Goal: Book appointment/travel/reservation

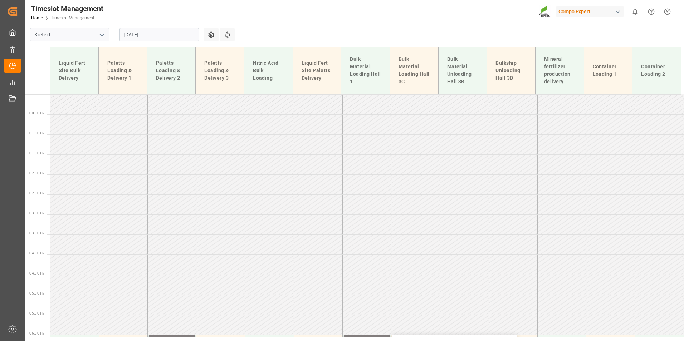
scroll to position [132, 0]
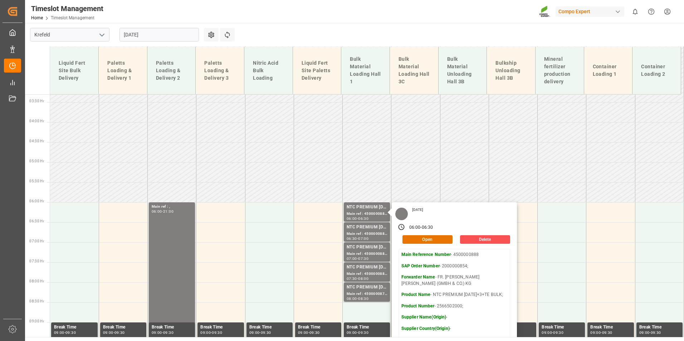
click at [396, 28] on main "[GEOGRAPHIC_DATA] [DATE] Settings Refresh Time Slots Liquid Fert Site Bulk Deli…" at bounding box center [353, 180] width 657 height 314
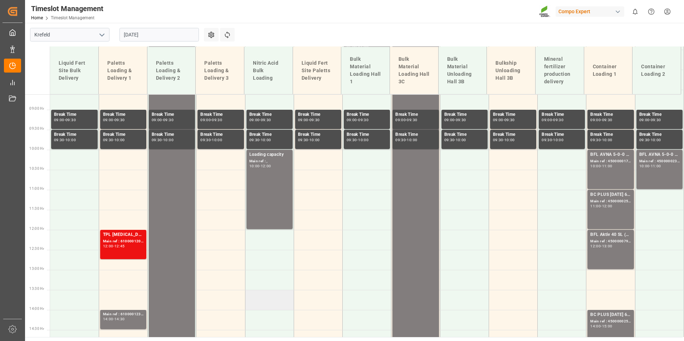
scroll to position [204, 0]
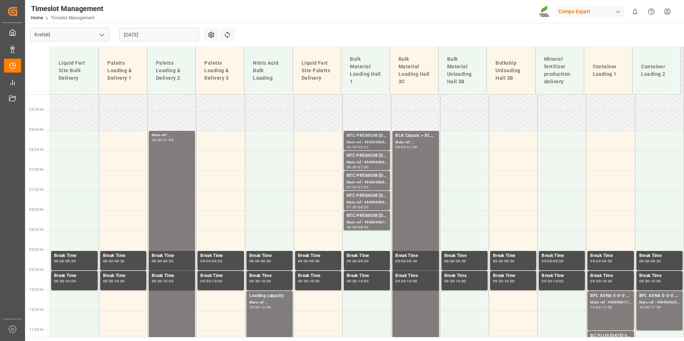
click at [371, 143] on div "Main ref : 4500000888, 2000000854;" at bounding box center [367, 142] width 40 height 6
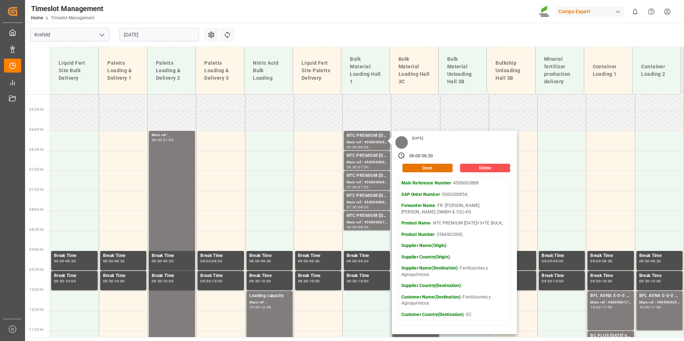
click at [319, 40] on main "[GEOGRAPHIC_DATA] [DATE] Settings Refresh Time Slots Liquid Fert Site Bulk Deli…" at bounding box center [353, 180] width 657 height 314
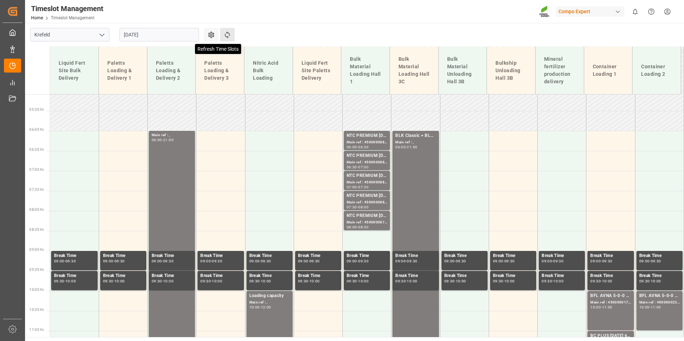
click at [227, 37] on icon at bounding box center [227, 34] width 5 height 7
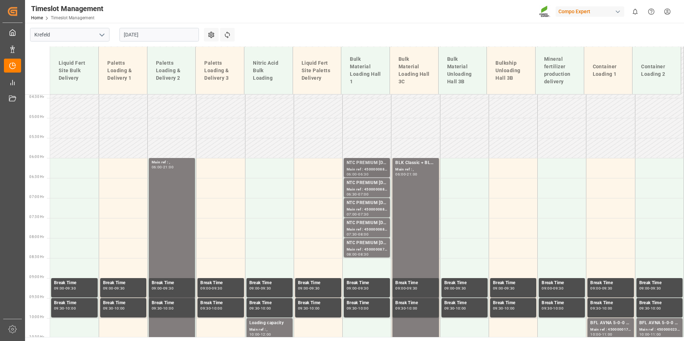
scroll to position [172, 0]
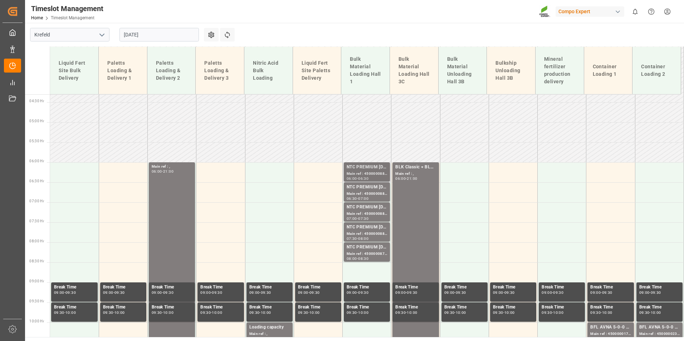
click at [355, 166] on div "NTC PREMIUM [DATE]+3+TE BULK;" at bounding box center [367, 167] width 40 height 7
click at [373, 194] on div "Main ref : 4500000880, 2000000854;" at bounding box center [367, 194] width 40 height 6
click at [372, 212] on div "Main ref : 4500000886, 2000000854;" at bounding box center [367, 214] width 40 height 6
click at [372, 232] on div "Main ref : 4500000882, 2000000854;" at bounding box center [367, 234] width 40 height 6
click at [373, 259] on div "08:00 - 08:30" at bounding box center [367, 259] width 40 height 4
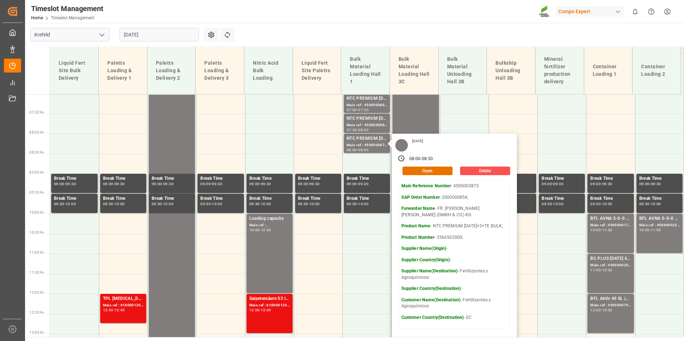
scroll to position [208, 0]
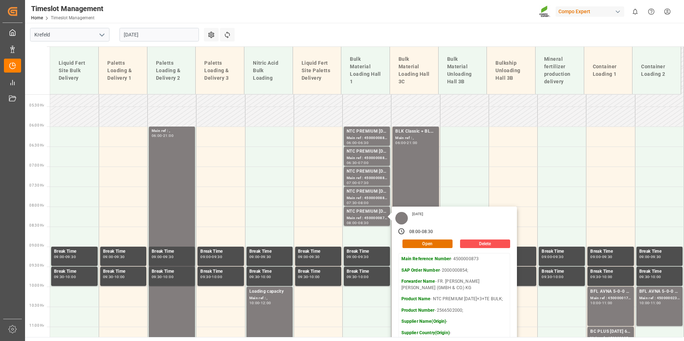
click at [457, 35] on main "[GEOGRAPHIC_DATA] [DATE] Settings Refresh Time Slots Liquid Fert Site Bulk Deli…" at bounding box center [353, 180] width 657 height 314
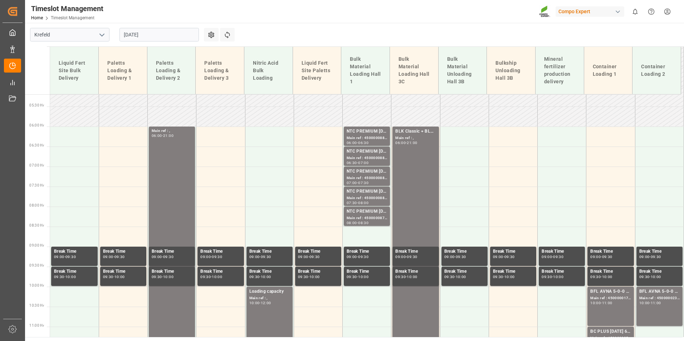
click at [195, 29] on input "[DATE]" at bounding box center [158, 35] width 79 height 14
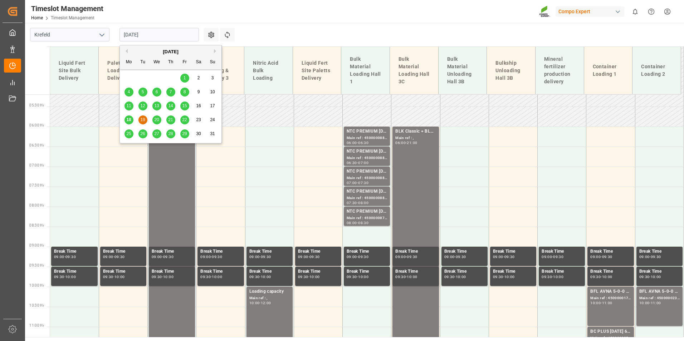
click at [128, 120] on span "18" at bounding box center [128, 119] width 5 height 5
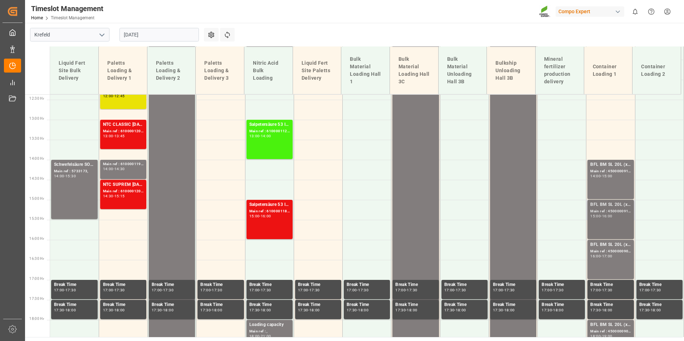
scroll to position [534, 0]
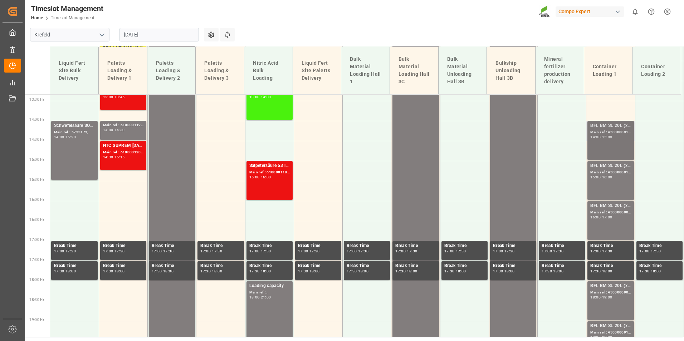
click at [611, 151] on div "BFL BM SL 20L (x48) EGY MTO; Main ref : 4500000910, 4510356184; 14:00 - 15:00" at bounding box center [610, 140] width 40 height 36
click at [617, 166] on div "BFL BM SL 20L (x48) EGY MTO;" at bounding box center [610, 165] width 40 height 7
click at [618, 207] on div "BFL BM SL 20L (x48) EGY MTO;" at bounding box center [610, 205] width 40 height 7
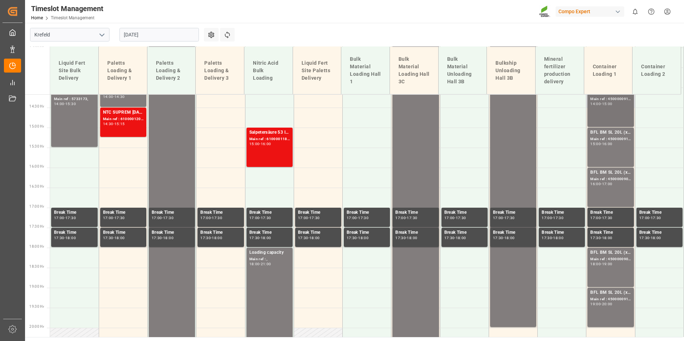
scroll to position [570, 0]
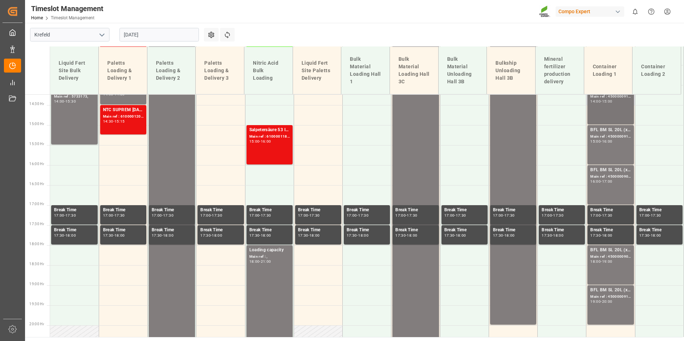
click at [608, 117] on div "BFL BM SL 20L (x48) EGY MTO; Main ref : 4500000910, 4510356184; 14:00 - 15:00" at bounding box center [610, 105] width 40 height 36
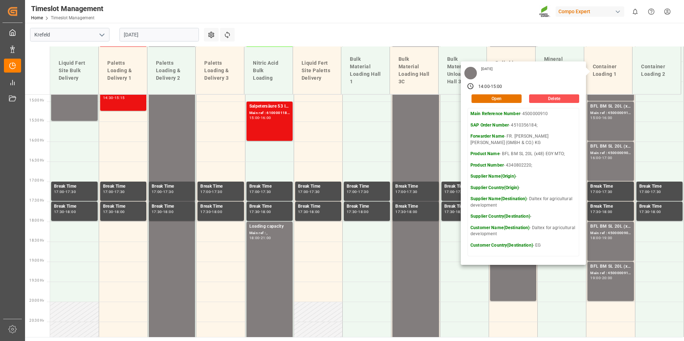
scroll to position [606, 0]
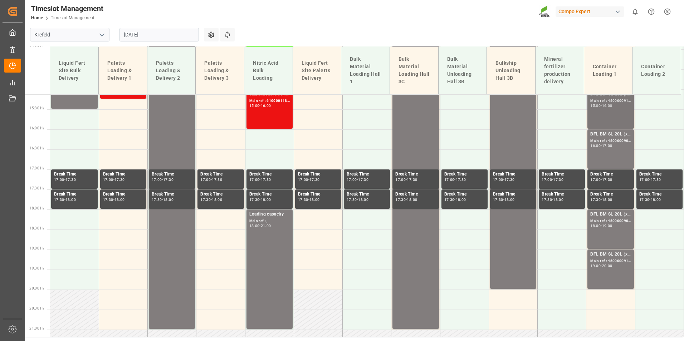
click at [606, 122] on div "BFL BM SL 20L (x48) EGY MTO; Main ref : 4500000911, 4510356184; 15:00 - 16:00" at bounding box center [610, 109] width 40 height 36
click at [609, 155] on div "BFL BM SL 20L (x48) EGY MTO; Main ref : 4500000908, 4510356184; 16:00 - 17:00" at bounding box center [610, 149] width 40 height 36
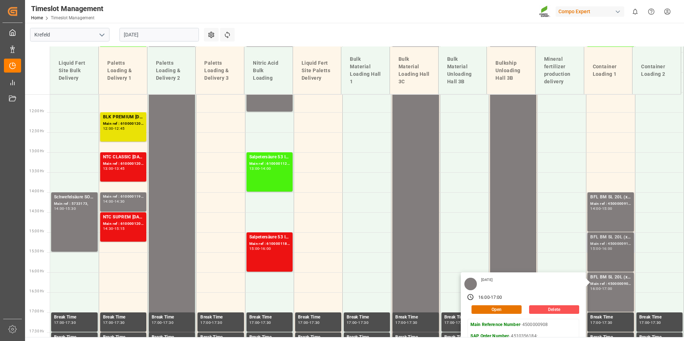
scroll to position [534, 0]
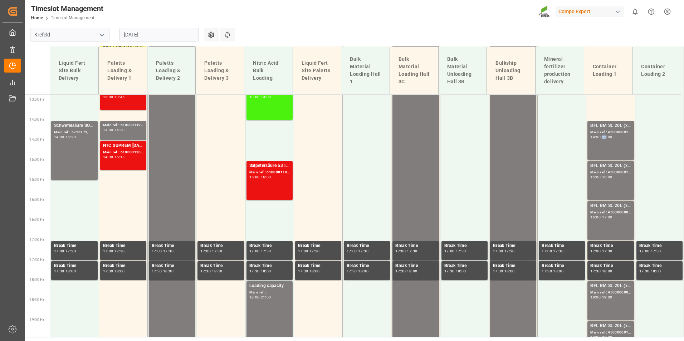
click at [606, 136] on div "15:00" at bounding box center [607, 137] width 10 height 3
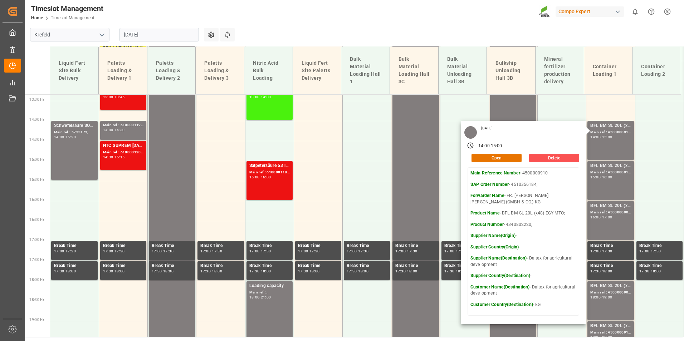
click at [159, 27] on div "[DATE]" at bounding box center [158, 35] width 89 height 24
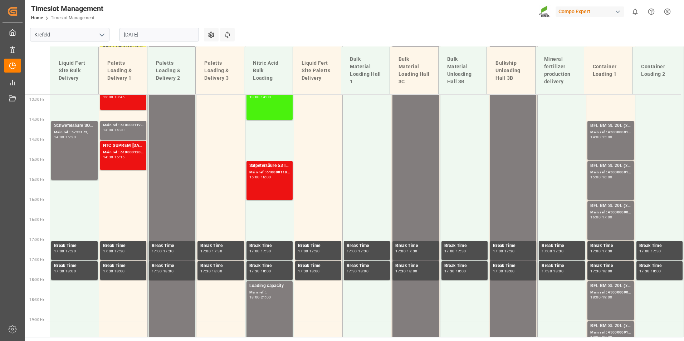
click at [163, 35] on input "[DATE]" at bounding box center [158, 35] width 79 height 14
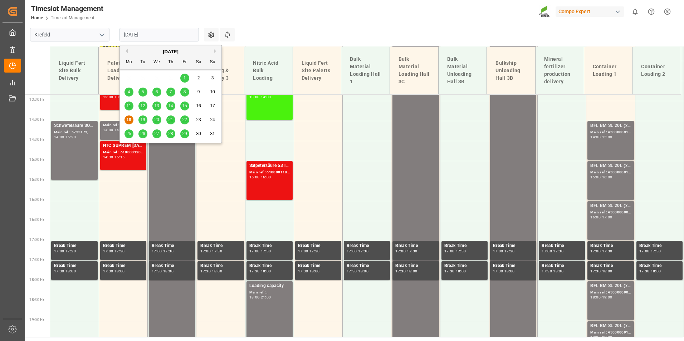
click at [146, 119] on div "19" at bounding box center [142, 120] width 9 height 9
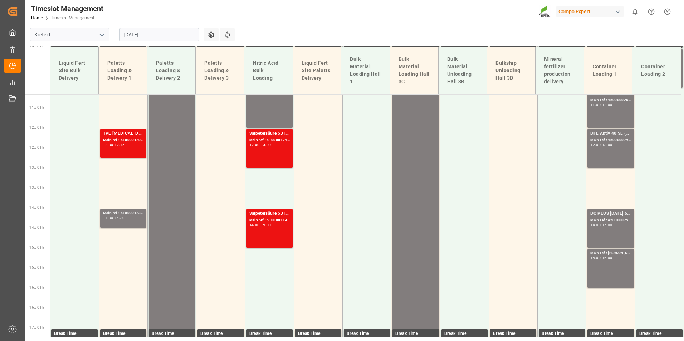
scroll to position [391, 0]
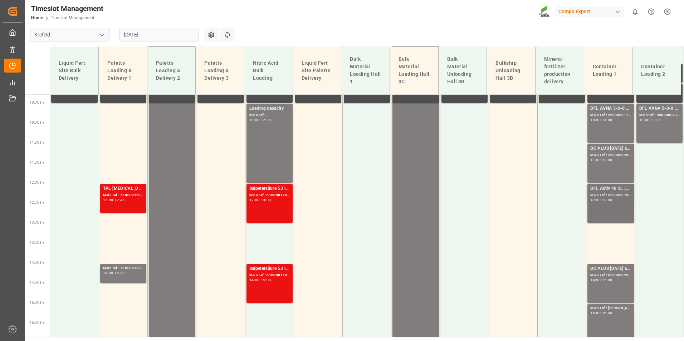
click at [616, 193] on div "Main ref : 4500000793, 2000000121;" at bounding box center [610, 195] width 40 height 6
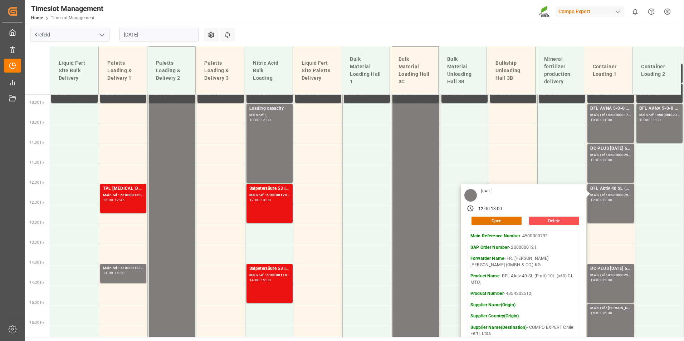
click at [167, 38] on input "[DATE]" at bounding box center [158, 35] width 79 height 14
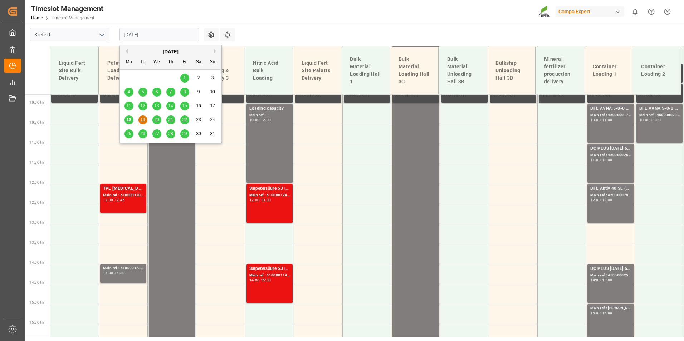
click at [130, 119] on span "18" at bounding box center [128, 119] width 5 height 5
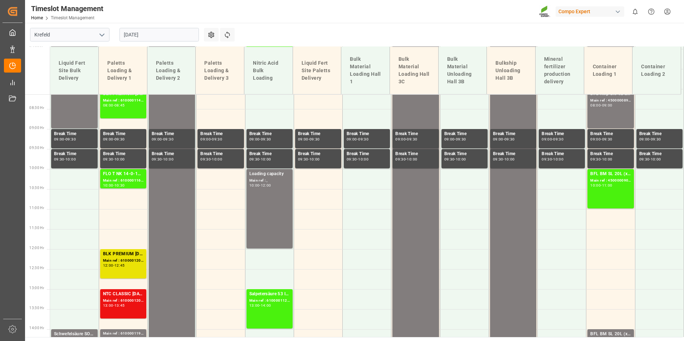
scroll to position [320, 0]
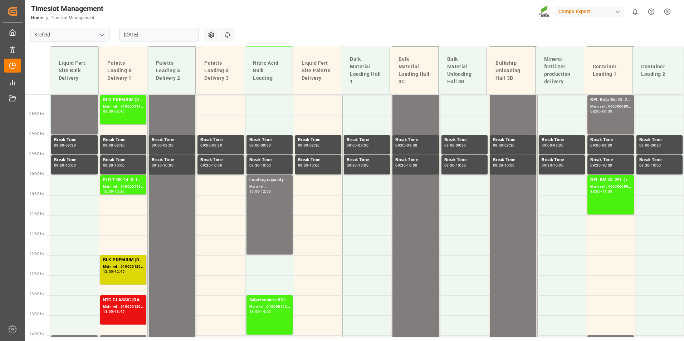
click at [112, 267] on div "Main ref : 6100001203, 2000000944;" at bounding box center [123, 267] width 40 height 6
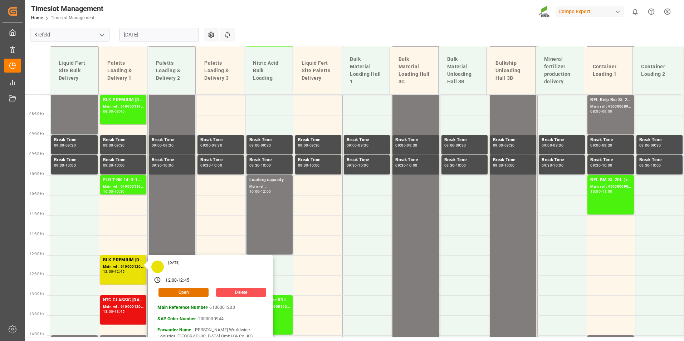
click at [307, 21] on div "Timeslot Management Home Timeslot Management Compo Expert 0 Notifications Only …" at bounding box center [352, 11] width 664 height 23
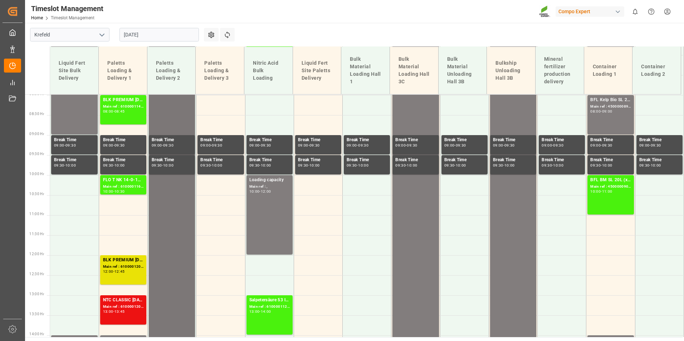
scroll to position [463, 0]
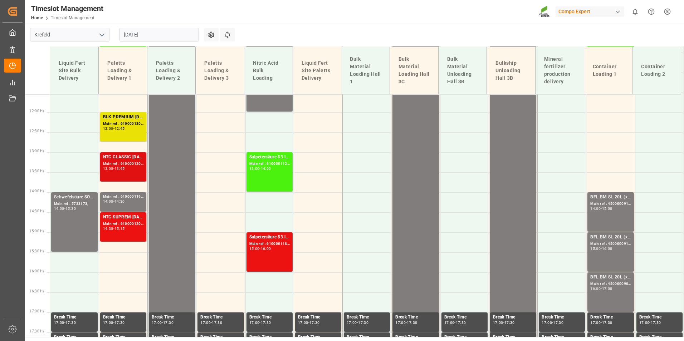
click at [134, 155] on div "NTC CLASSIC [DATE] 25kg (x40) DE,EN,PL;" at bounding box center [123, 157] width 40 height 7
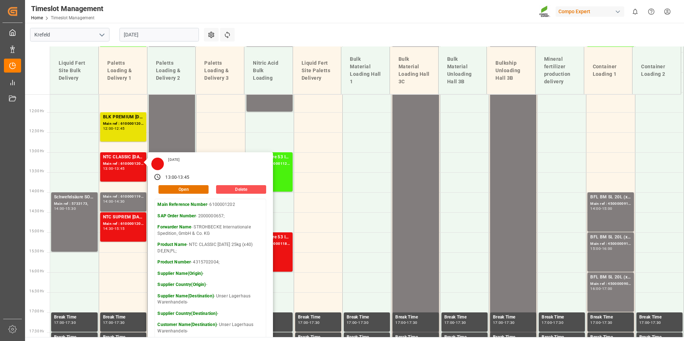
click at [339, 5] on div "Timeslot Management Home Timeslot Management Compo Expert 0 Notifications Only …" at bounding box center [352, 11] width 664 height 23
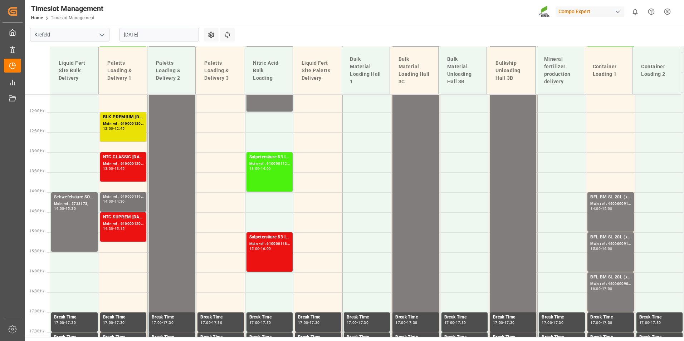
click at [140, 196] on div "Main ref : 6100001190," at bounding box center [123, 197] width 40 height 6
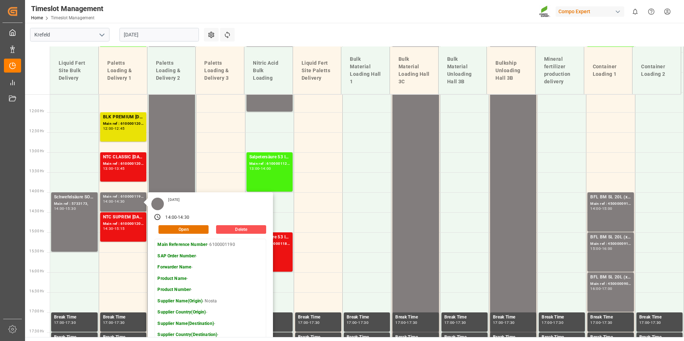
click at [371, 11] on div "Timeslot Management Home Timeslot Management Compo Expert 0 Notifications Only …" at bounding box center [352, 11] width 664 height 23
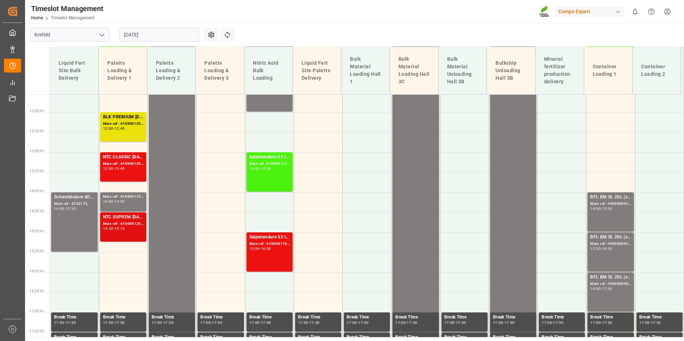
click at [128, 215] on div "NTC SUPREM [DATE] 25kg (x40)A,D,EN,I,SI;SUPER FLO T Turf BS 20kg (x50) INT;FLO …" at bounding box center [123, 217] width 40 height 7
click at [130, 168] on div "13:00 - 13:45" at bounding box center [123, 169] width 40 height 4
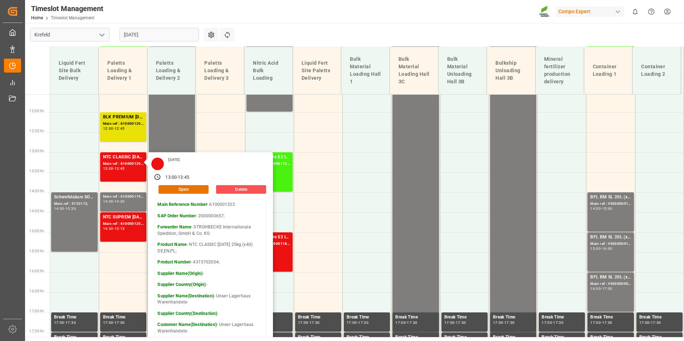
click at [275, 31] on main "[GEOGRAPHIC_DATA] [DATE] Settings Refresh Time Slots Liquid Fert Site Bulk Deli…" at bounding box center [353, 180] width 657 height 314
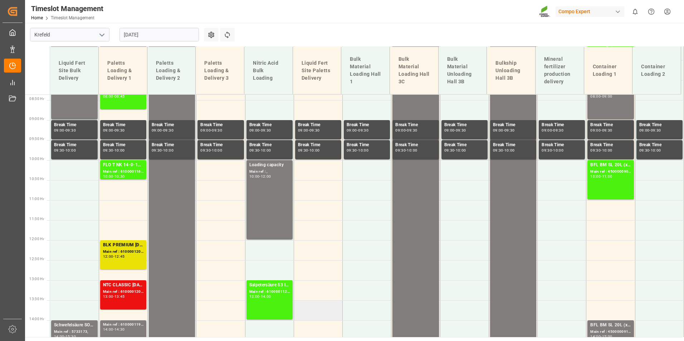
scroll to position [499, 0]
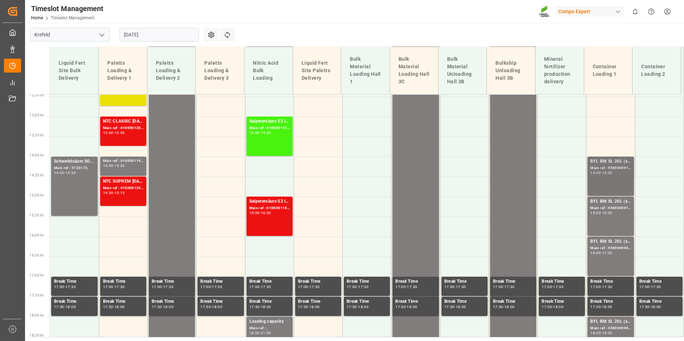
click at [623, 178] on div "BFL BM SL 20L (x48) EGY MTO; Main ref : 4500000910, 4510356184; 14:00 - 15:00" at bounding box center [610, 176] width 40 height 36
click at [621, 213] on div "15:00 - 16:00" at bounding box center [610, 213] width 40 height 4
click at [616, 248] on div "Main ref : 4500000908, 4510356184;" at bounding box center [610, 248] width 40 height 6
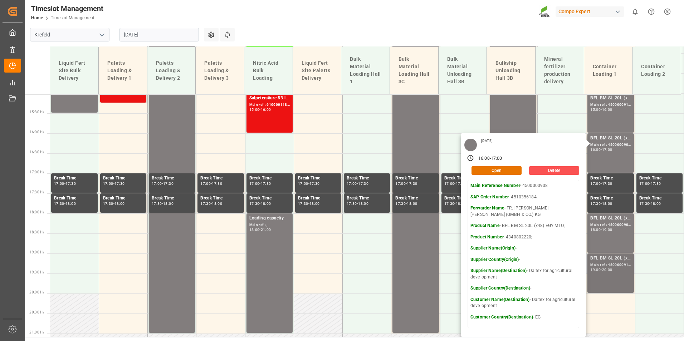
scroll to position [642, 0]
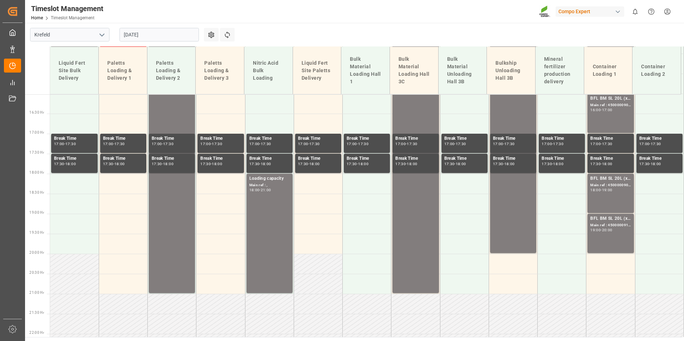
click at [605, 184] on div "Main ref : 4500000909, 4510356184;" at bounding box center [610, 185] width 40 height 6
click at [616, 223] on div "Main ref : 4500000912, 4510356184;" at bounding box center [610, 225] width 40 height 6
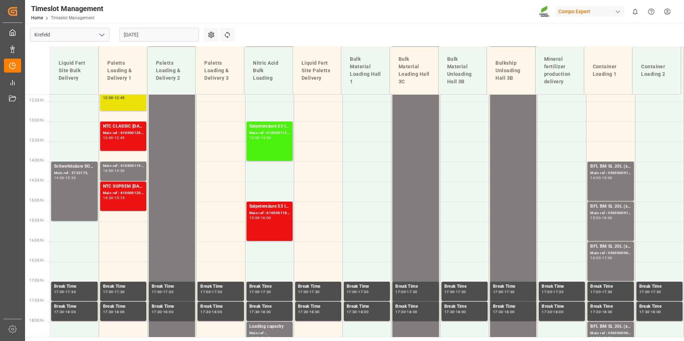
scroll to position [391, 0]
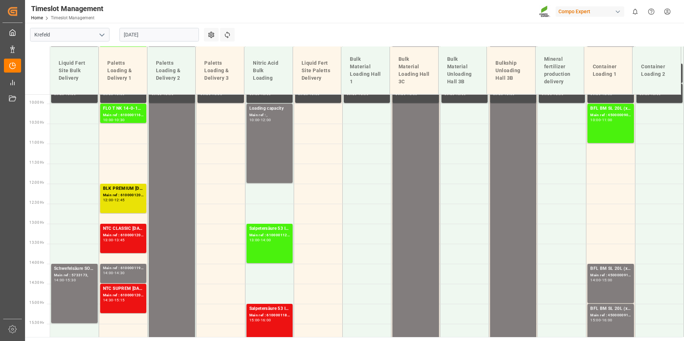
click at [143, 38] on input "[DATE]" at bounding box center [158, 35] width 79 height 14
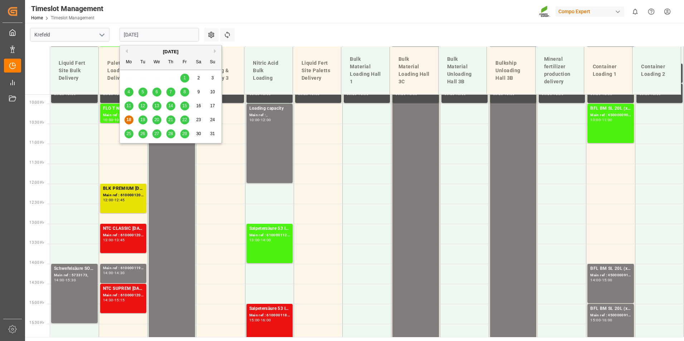
click at [144, 121] on span "19" at bounding box center [142, 119] width 5 height 5
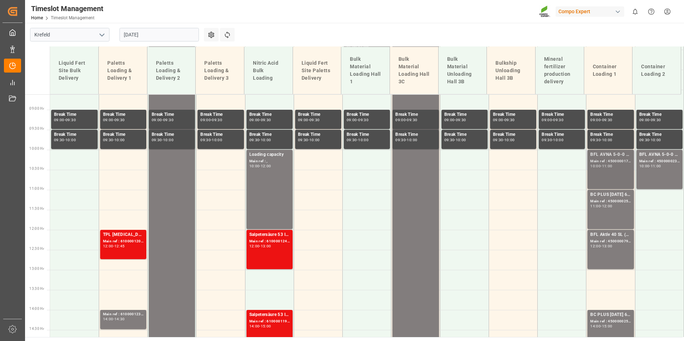
scroll to position [356, 0]
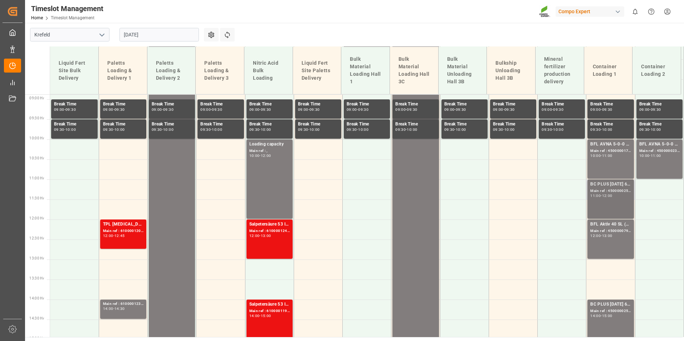
click at [604, 204] on div "BC PLUS [DATE] 6M 25kg (x42) INT; Main ref : 4500000252, 2000000104; 11:00 - 12…" at bounding box center [610, 199] width 40 height 36
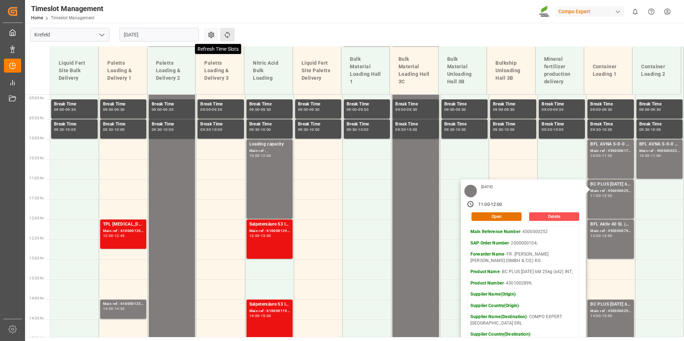
click at [225, 35] on icon at bounding box center [228, 35] width 8 height 8
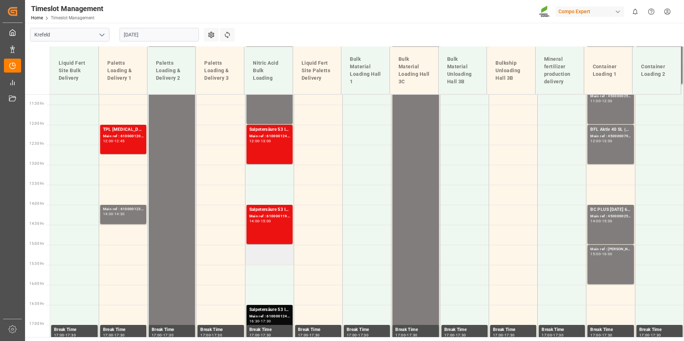
scroll to position [320, 0]
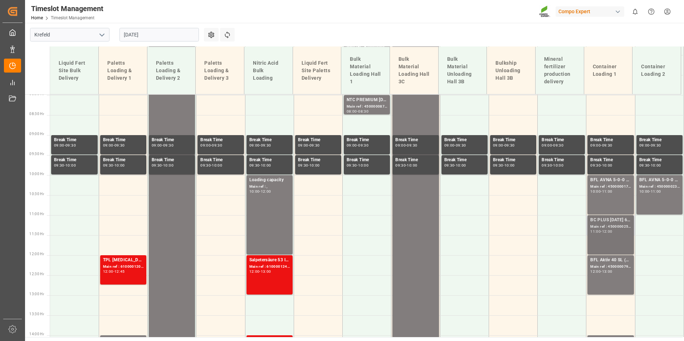
click at [603, 224] on div "Main ref : 4500000252, 2000000104;" at bounding box center [610, 227] width 40 height 6
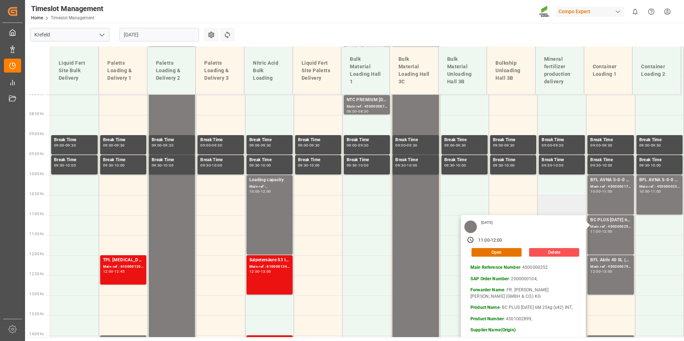
scroll to position [427, 0]
